Goal: Task Accomplishment & Management: Manage account settings

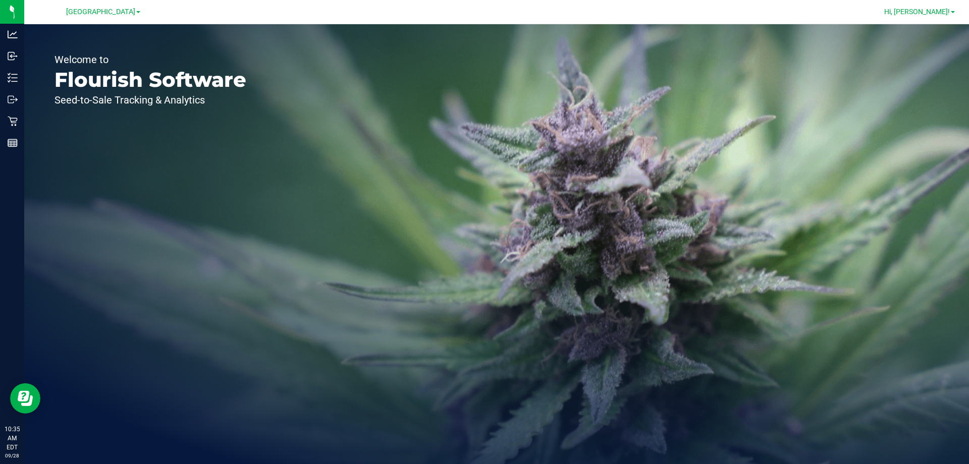
click at [941, 11] on span "Hi, [PERSON_NAME]!" at bounding box center [917, 12] width 66 height 8
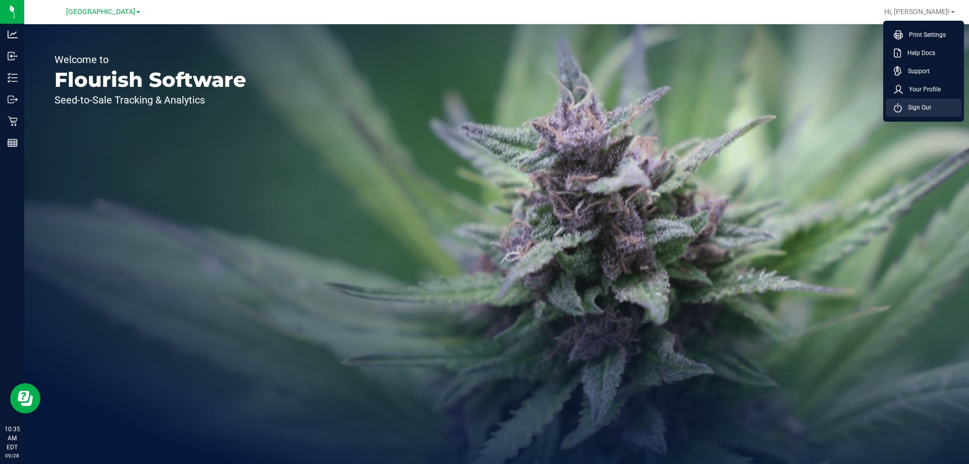
click at [909, 108] on span "Sign Out" at bounding box center [916, 107] width 29 height 10
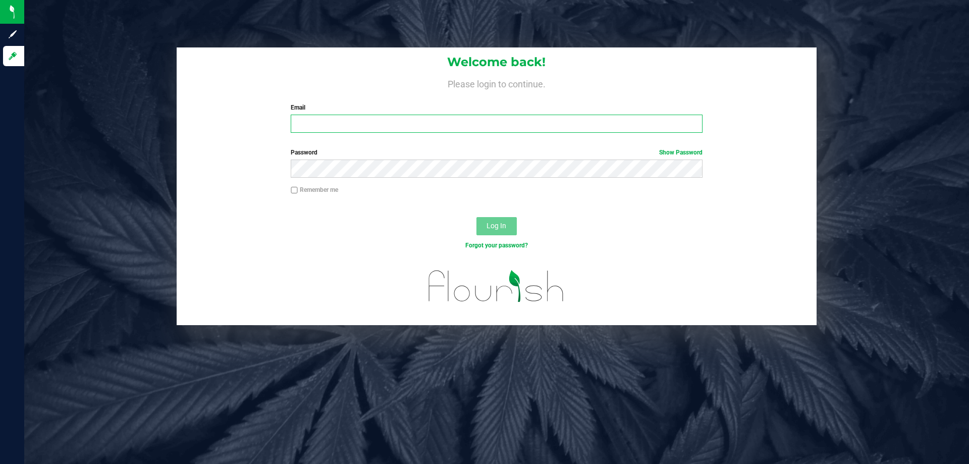
click at [474, 121] on input "Email" at bounding box center [496, 124] width 411 height 18
type input "[EMAIL_ADDRESS][DOMAIN_NAME]"
click at [476, 217] on button "Log In" at bounding box center [496, 226] width 40 height 18
